Goal: Navigation & Orientation: Find specific page/section

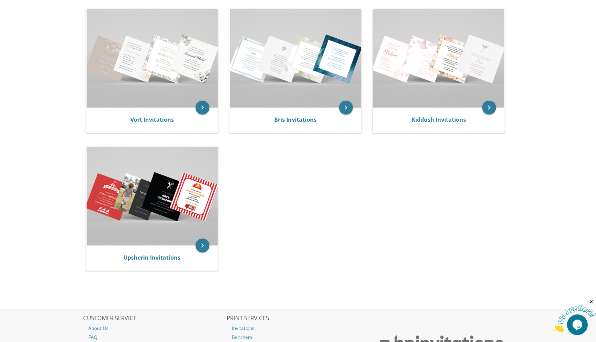
scroll to position [144, 0]
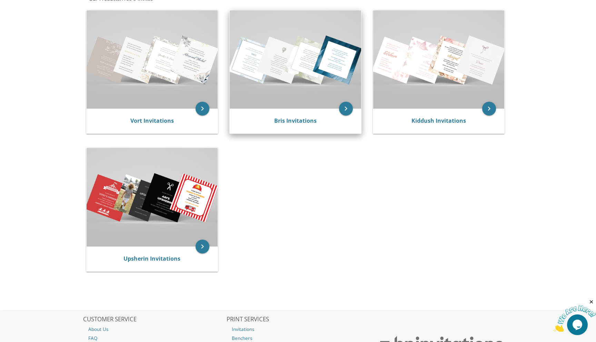
click at [299, 54] on img at bounding box center [295, 59] width 131 height 98
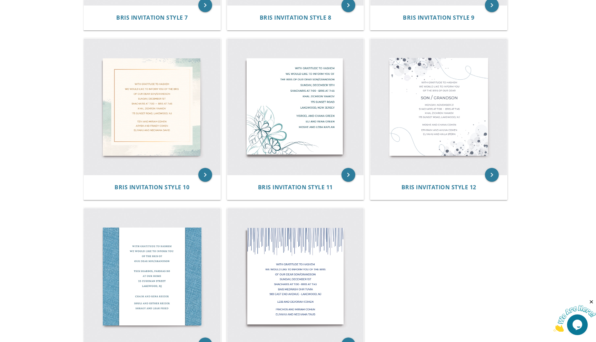
scroll to position [626, 0]
